Goal: Browse casually: Explore the website without a specific task or goal

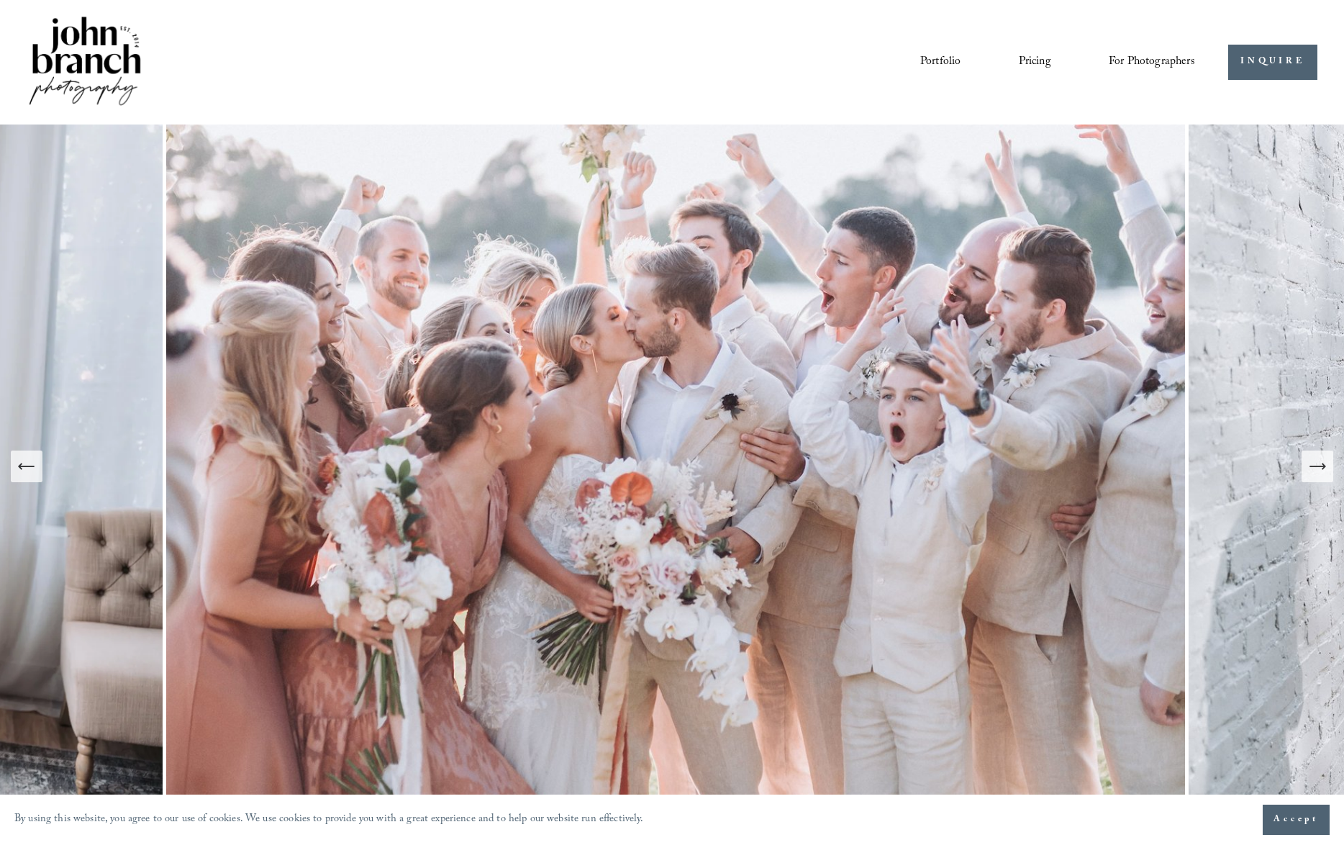
click at [941, 63] on link "Portfolio" at bounding box center [940, 62] width 40 height 24
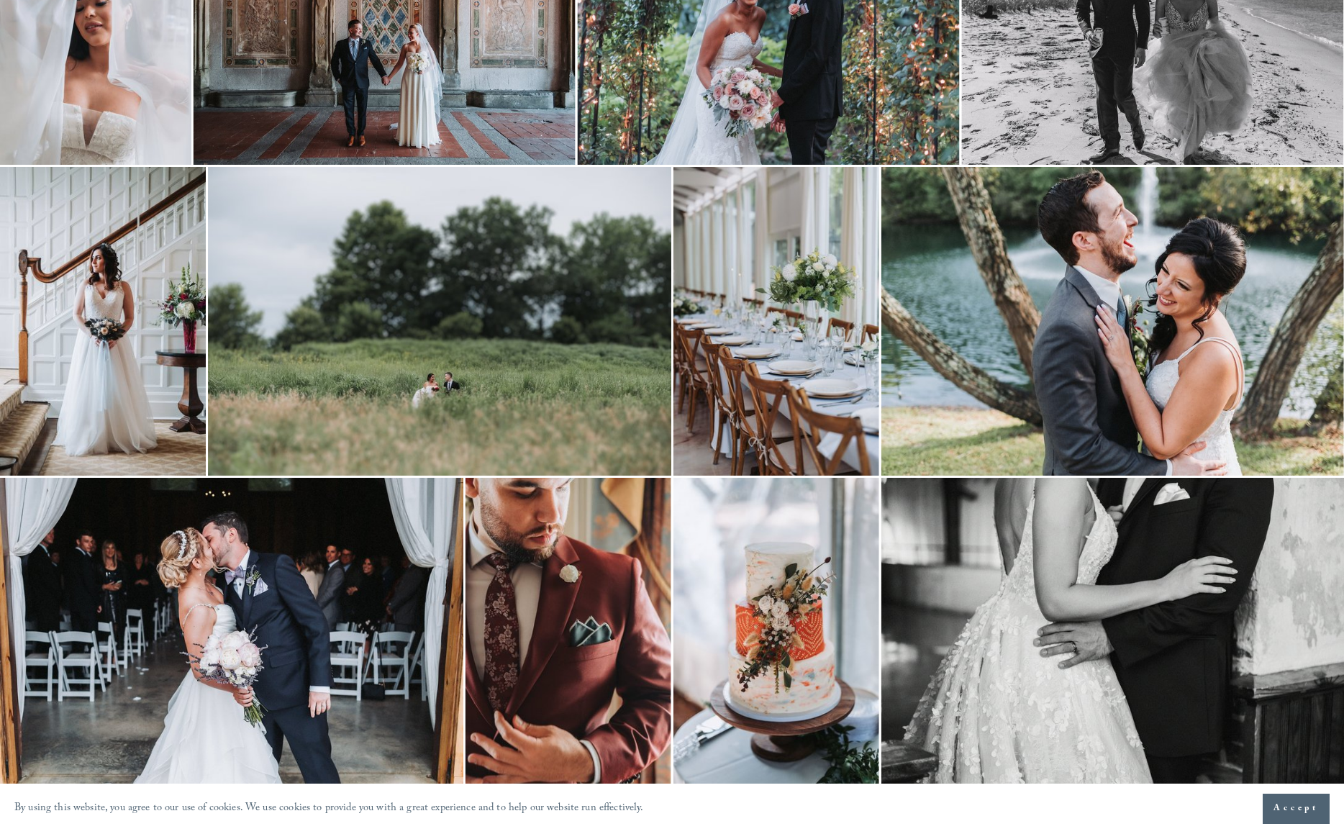
scroll to position [3186, 0]
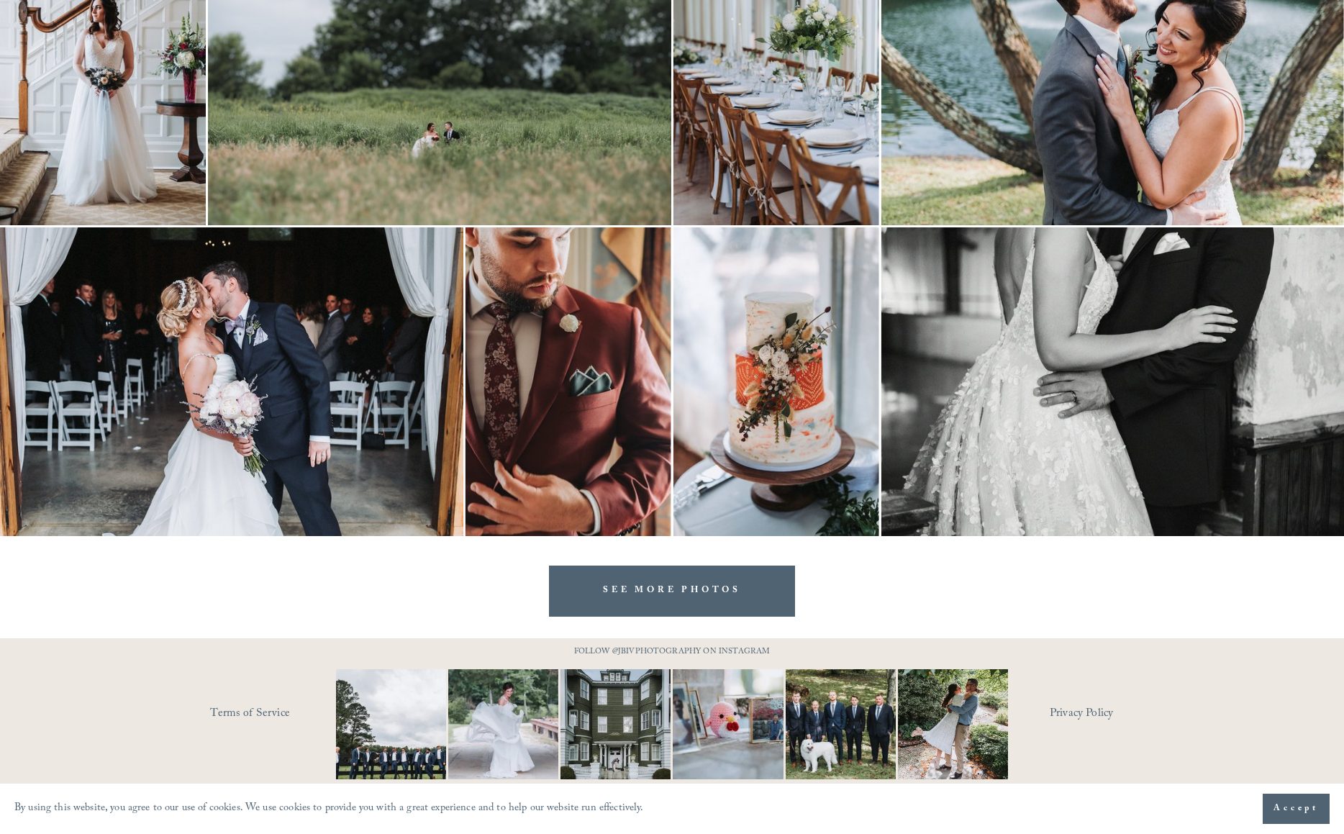
click at [736, 597] on link "SEE MORE PHOTOS" at bounding box center [672, 590] width 246 height 51
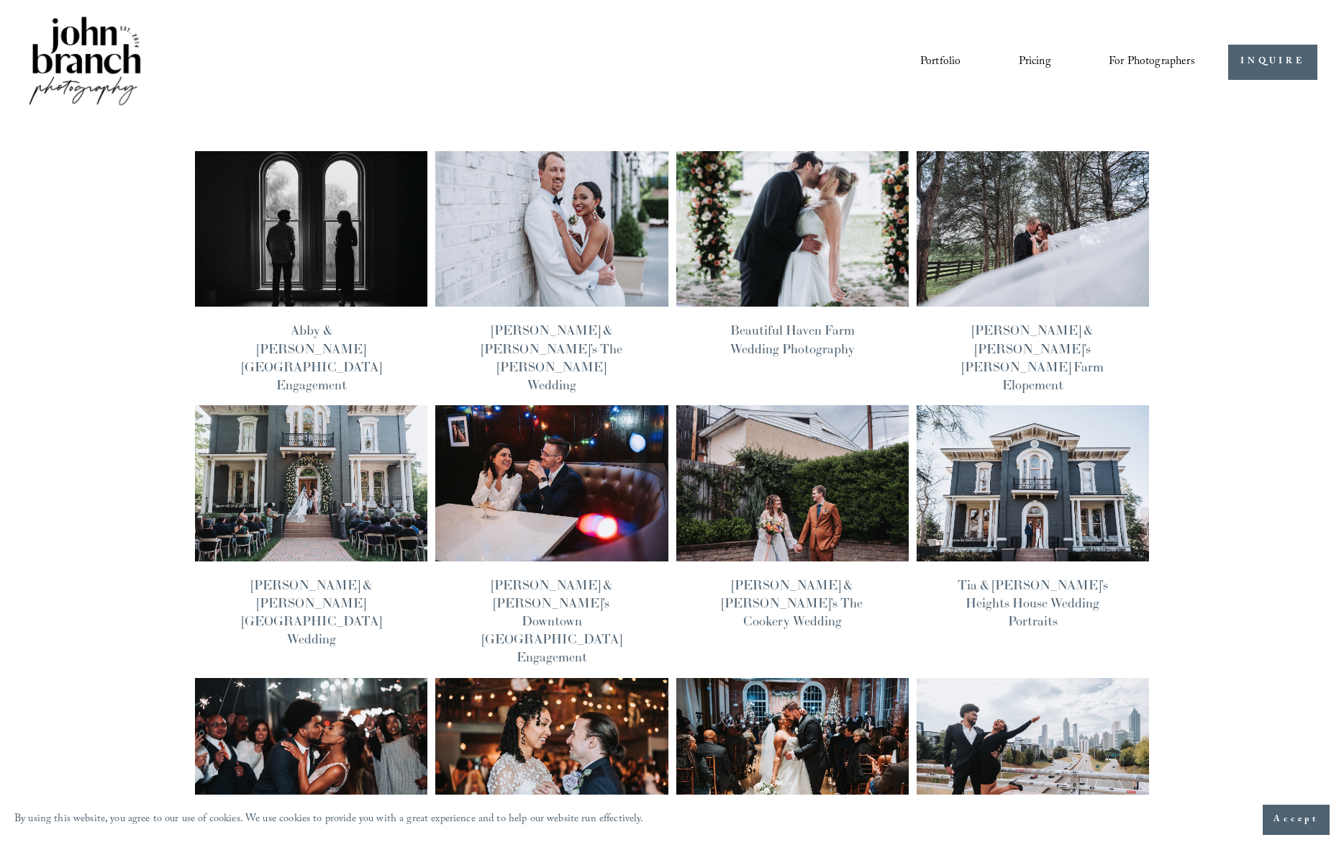
scroll to position [174, 0]
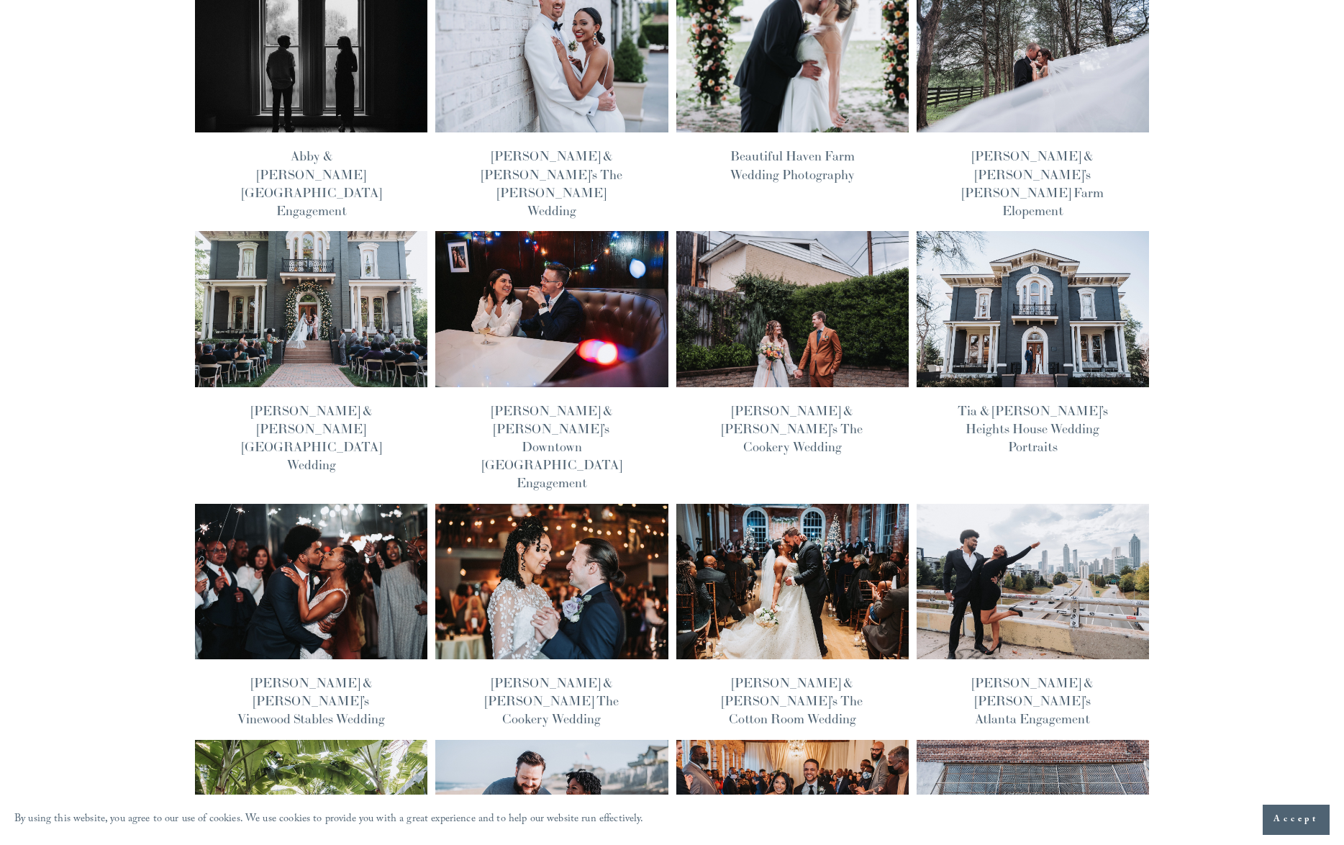
click at [352, 312] on img at bounding box center [311, 309] width 235 height 158
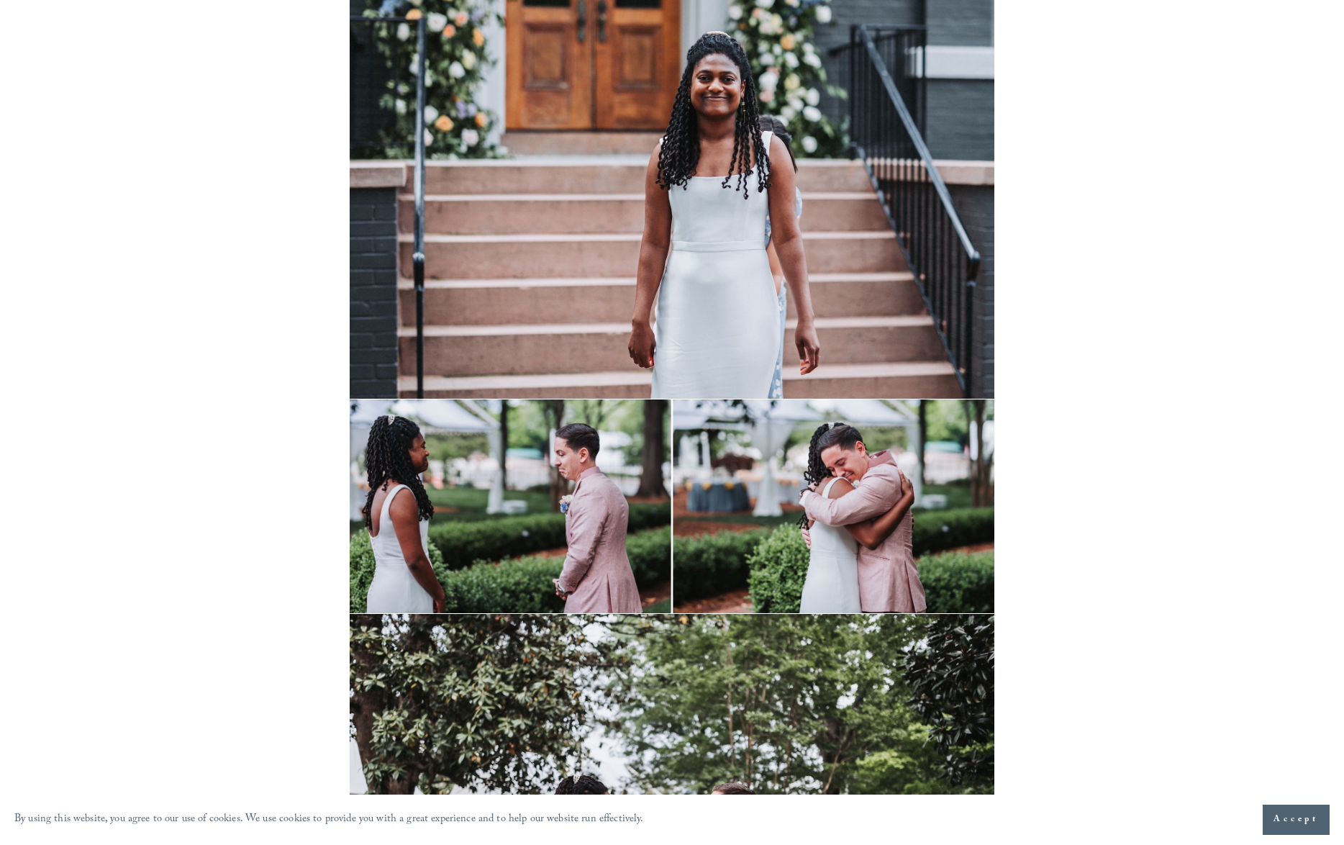
scroll to position [10187, 0]
